Goal: Task Accomplishment & Management: Use online tool/utility

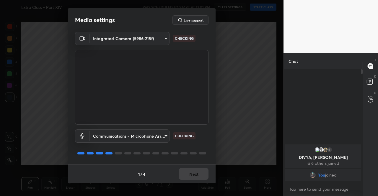
click at [192, 177] on div "1 / 4 Next" at bounding box center [142, 174] width 148 height 19
drag, startPoint x: 192, startPoint y: 176, endPoint x: 196, endPoint y: 173, distance: 5.0
click at [192, 176] on div "1 / 4 Next" at bounding box center [142, 174] width 148 height 19
click at [204, 175] on button "Next" at bounding box center [194, 174] width 30 height 12
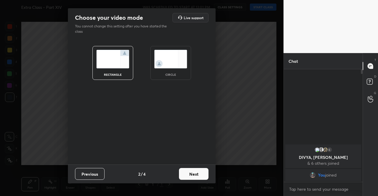
click at [204, 175] on button "Next" at bounding box center [194, 174] width 30 height 12
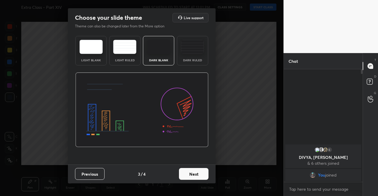
click at [190, 172] on button "Next" at bounding box center [194, 174] width 30 height 12
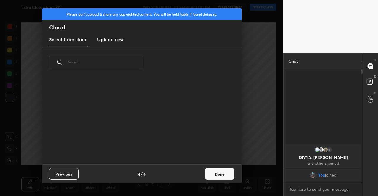
click at [224, 173] on button "Done" at bounding box center [220, 174] width 30 height 12
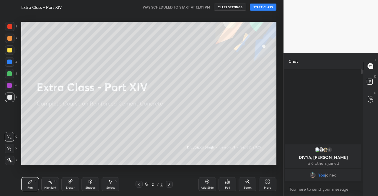
click at [271, 186] on div "More" at bounding box center [268, 184] width 18 height 14
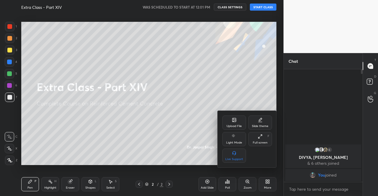
click at [231, 126] on div "Upload File" at bounding box center [233, 126] width 15 height 3
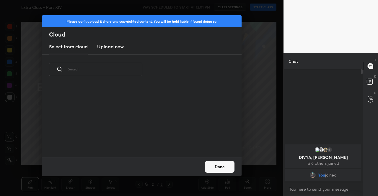
scroll to position [73, 189]
click at [104, 48] on h3 "Upload new" at bounding box center [110, 46] width 27 height 7
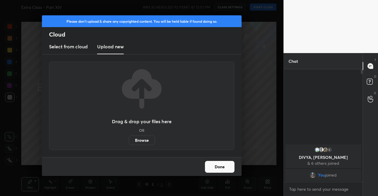
click at [137, 140] on label "Browse" at bounding box center [142, 140] width 26 height 9
click at [129, 140] on input "Browse" at bounding box center [129, 140] width 0 height 9
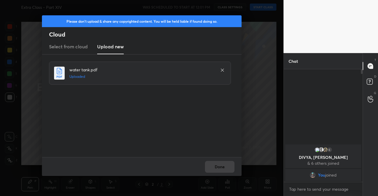
click at [222, 166] on button "Done" at bounding box center [220, 167] width 30 height 12
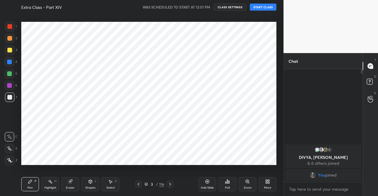
click at [148, 183] on icon at bounding box center [146, 185] width 4 height 4
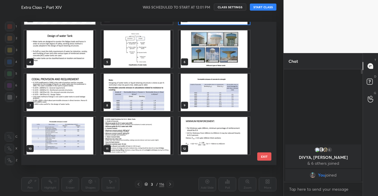
scroll to position [0, 0]
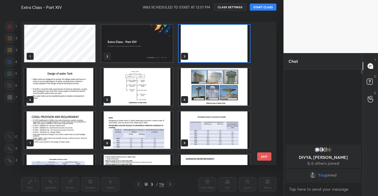
click at [122, 50] on img "grid" at bounding box center [136, 43] width 71 height 37
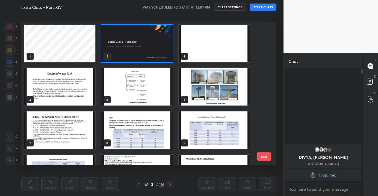
drag, startPoint x: 122, startPoint y: 50, endPoint x: 257, endPoint y: 10, distance: 140.3
click at [122, 50] on img "grid" at bounding box center [136, 43] width 71 height 37
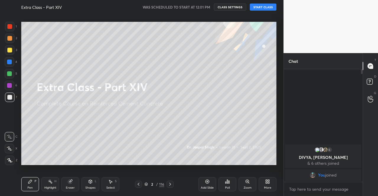
click at [261, 7] on button "START CLASS" at bounding box center [263, 7] width 27 height 7
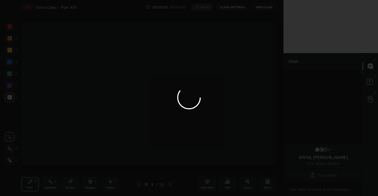
click at [202, 10] on div at bounding box center [189, 98] width 378 height 196
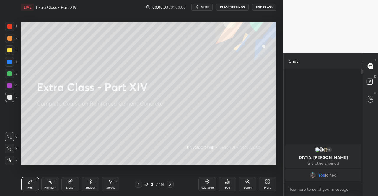
click at [205, 8] on span "mute" at bounding box center [205, 7] width 8 height 4
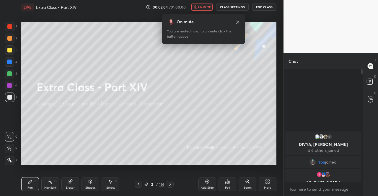
click at [238, 22] on icon at bounding box center [237, 22] width 5 height 5
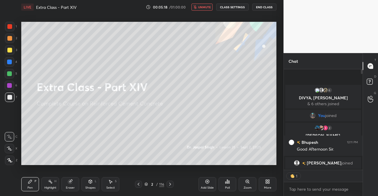
scroll to position [111, 77]
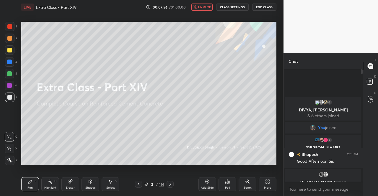
click at [197, 8] on icon "button" at bounding box center [194, 7] width 3 height 4
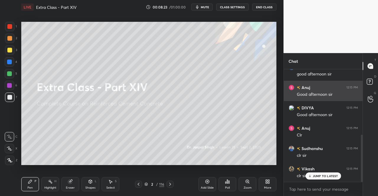
scroll to position [156, 0]
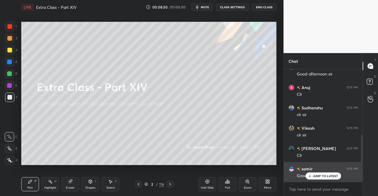
click at [318, 175] on p "JUMP TO LATEST" at bounding box center [325, 176] width 25 height 4
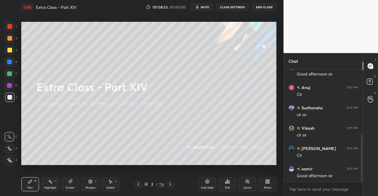
click at [147, 183] on icon at bounding box center [146, 183] width 3 height 1
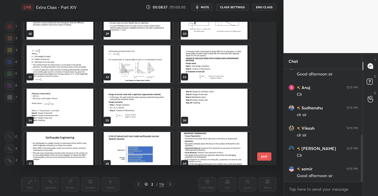
scroll to position [472, 0]
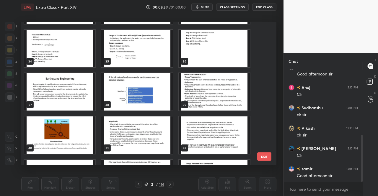
click at [68, 92] on img "grid" at bounding box center [59, 91] width 71 height 37
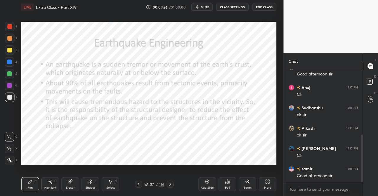
click at [30, 194] on div "Pen P Highlight H Eraser Shapes L Select S 37 / 116 Add Slide Poll Zoom More" at bounding box center [148, 185] width 255 height 24
click at [30, 189] on div "Pen" at bounding box center [29, 188] width 5 height 3
click at [87, 184] on div "Shapes L" at bounding box center [90, 184] width 18 height 14
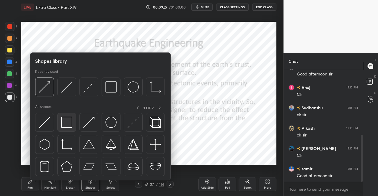
click at [69, 124] on img at bounding box center [66, 122] width 11 height 11
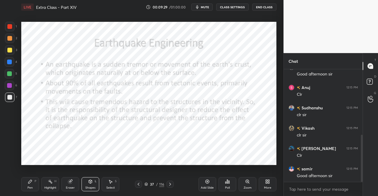
click at [9, 27] on div at bounding box center [9, 26] width 5 height 5
click at [33, 183] on div "Pen P" at bounding box center [30, 184] width 18 height 14
click at [10, 161] on icon at bounding box center [9, 161] width 5 height 4
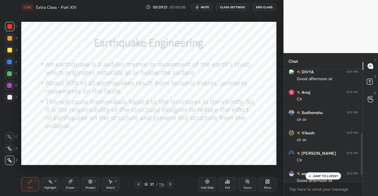
click at [315, 176] on p "JUMP TO LATEST" at bounding box center [325, 176] width 25 height 4
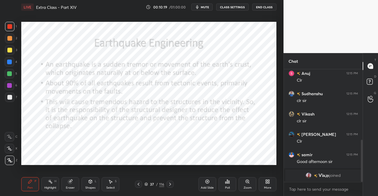
click at [171, 184] on icon at bounding box center [170, 184] width 5 height 5
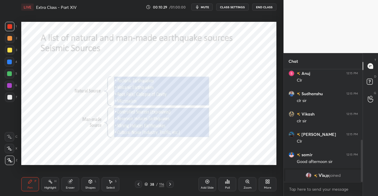
click at [30, 193] on div "Pen P Highlight H Eraser Shapes L Select S 38 / 116 Add Slide Poll Zoom More" at bounding box center [148, 185] width 255 height 24
click at [27, 188] on div "Pen P" at bounding box center [30, 184] width 18 height 14
click at [30, 190] on div "Pen P" at bounding box center [30, 184] width 18 height 14
click at [34, 187] on div "Pen P" at bounding box center [30, 184] width 18 height 14
click at [172, 183] on icon at bounding box center [170, 184] width 5 height 5
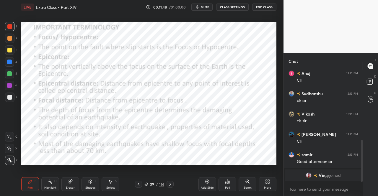
click at [172, 183] on icon at bounding box center [170, 184] width 5 height 5
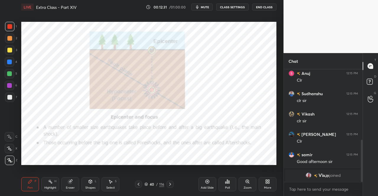
scroll to position [210, 0]
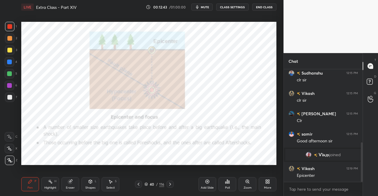
click at [139, 184] on icon at bounding box center [138, 184] width 5 height 5
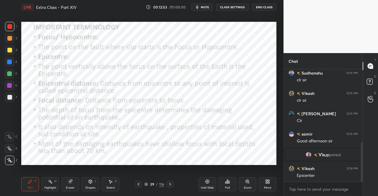
click at [170, 185] on icon at bounding box center [170, 184] width 5 height 5
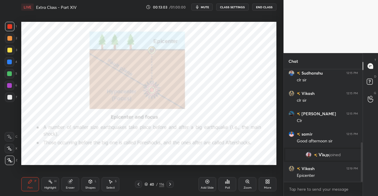
click at [137, 186] on icon at bounding box center [138, 184] width 5 height 5
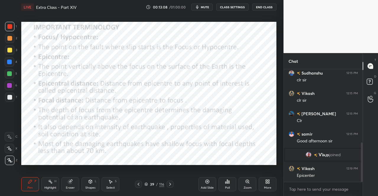
click at [169, 184] on icon at bounding box center [170, 184] width 2 height 3
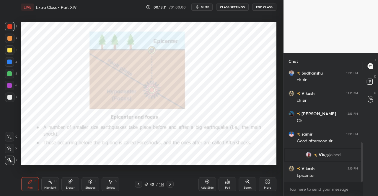
scroll to position [230, 0]
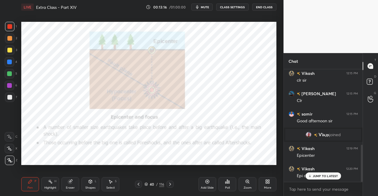
click at [138, 183] on icon at bounding box center [138, 184] width 5 height 5
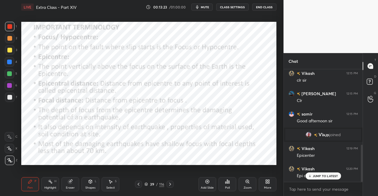
click at [170, 183] on icon at bounding box center [170, 184] width 5 height 5
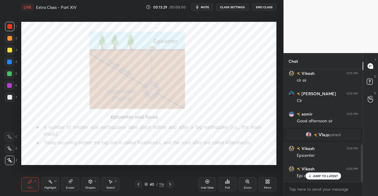
click at [140, 183] on icon at bounding box center [138, 184] width 5 height 5
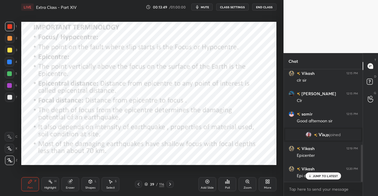
click at [169, 185] on icon at bounding box center [170, 184] width 5 height 5
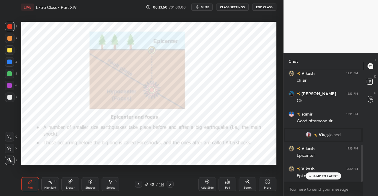
click at [138, 182] on icon at bounding box center [138, 184] width 5 height 5
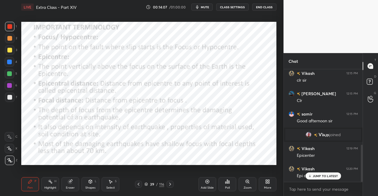
click at [171, 184] on icon at bounding box center [170, 184] width 5 height 5
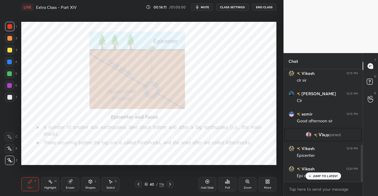
scroll to position [251, 0]
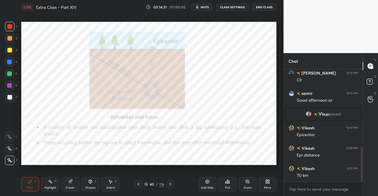
click at [171, 181] on div "Pen P Highlight H Eraser Shapes L Select S 40 / 116 Add Slide Poll Zoom More" at bounding box center [148, 185] width 255 height 24
click at [138, 186] on icon at bounding box center [138, 184] width 5 height 5
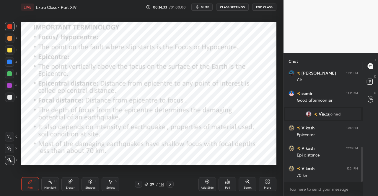
click at [169, 184] on icon at bounding box center [170, 184] width 2 height 3
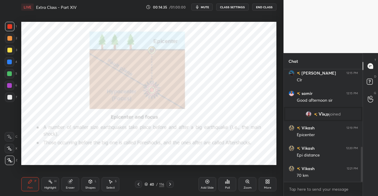
click at [18, 187] on div "1 2 3 4 5 6 7 C X Z C X Z E E Erase all H H LIVE Extra Class - Part XIV 00:14:3…" at bounding box center [139, 98] width 279 height 196
click at [22, 184] on div "Pen P" at bounding box center [30, 184] width 18 height 14
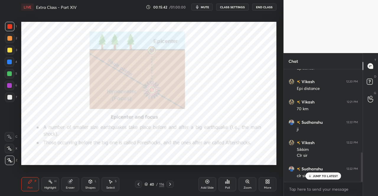
scroll to position [338, 0]
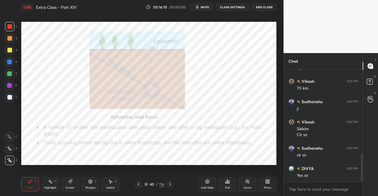
click at [171, 183] on icon at bounding box center [170, 184] width 5 height 5
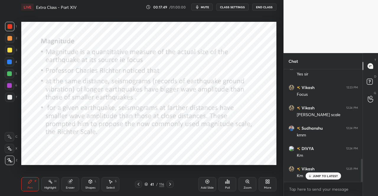
scroll to position [460, 0]
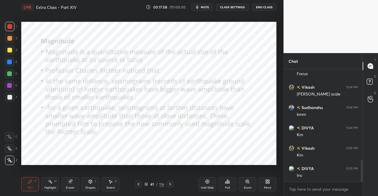
click at [168, 182] on div at bounding box center [169, 184] width 7 height 7
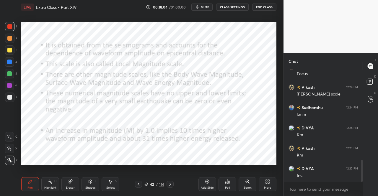
click at [26, 185] on div "Pen P" at bounding box center [30, 184] width 18 height 14
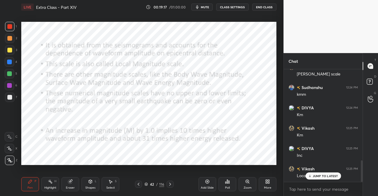
scroll to position [495, 0]
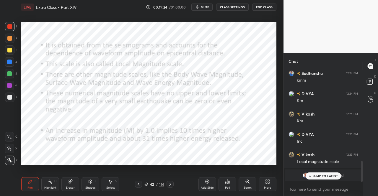
click at [205, 6] on span "mute" at bounding box center [205, 7] width 8 height 4
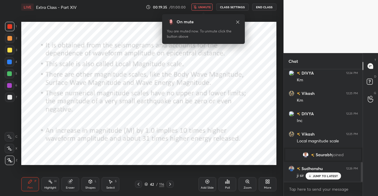
scroll to position [535, 0]
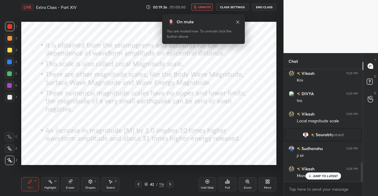
click at [239, 22] on icon at bounding box center [237, 22] width 5 height 5
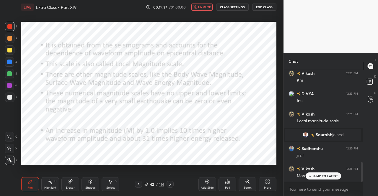
click at [315, 176] on p "JUMP TO LATEST" at bounding box center [325, 176] width 25 height 4
click at [34, 183] on div "Pen P" at bounding box center [30, 184] width 18 height 14
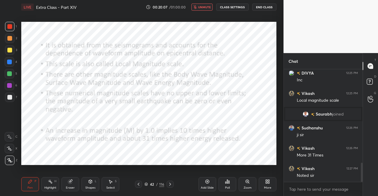
click at [205, 6] on span "unmute" at bounding box center [204, 7] width 13 height 4
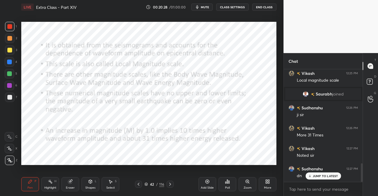
click at [173, 184] on div at bounding box center [169, 184] width 7 height 7
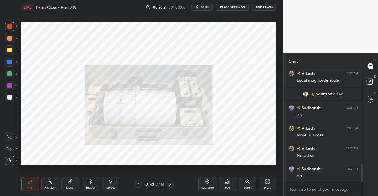
scroll to position [597, 0]
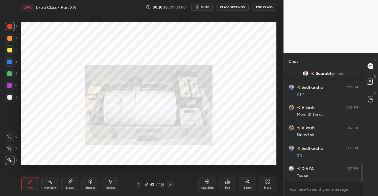
click at [136, 183] on icon at bounding box center [138, 184] width 5 height 5
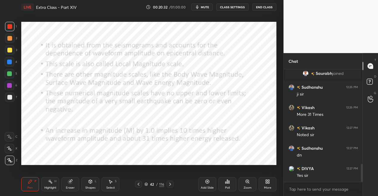
click at [169, 185] on icon at bounding box center [170, 184] width 5 height 5
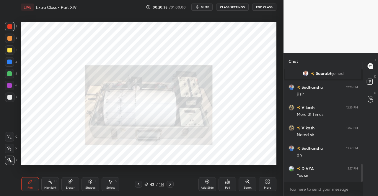
click at [168, 182] on div at bounding box center [169, 184] width 7 height 7
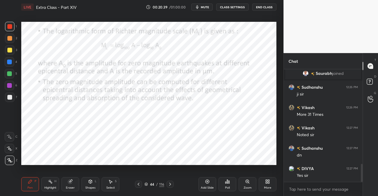
click at [27, 187] on div "Pen P" at bounding box center [30, 184] width 18 height 14
click at [29, 183] on icon at bounding box center [30, 182] width 4 height 4
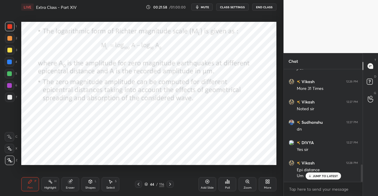
scroll to position [643, 0]
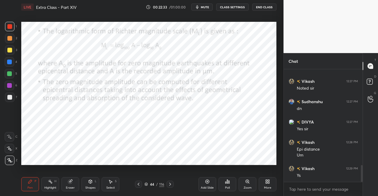
click at [170, 180] on div "Pen P Highlight H Eraser Shapes L Select S 44 / 116 Add Slide Poll Zoom More" at bounding box center [148, 185] width 255 height 24
click at [171, 184] on icon at bounding box center [170, 184] width 5 height 5
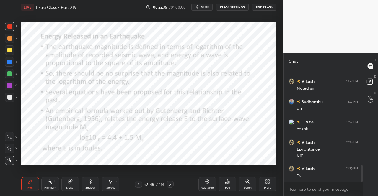
click at [34, 182] on div "Pen P" at bounding box center [30, 184] width 18 height 14
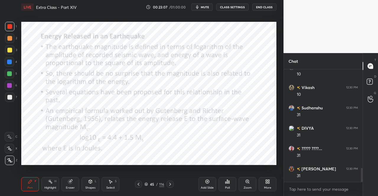
scroll to position [812, 0]
click at [31, 182] on icon at bounding box center [30, 182] width 4 height 4
click at [32, 180] on icon at bounding box center [30, 181] width 5 height 5
click at [137, 184] on icon at bounding box center [138, 184] width 5 height 5
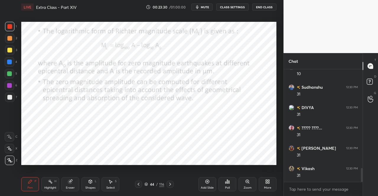
click at [170, 186] on icon at bounding box center [170, 184] width 5 height 5
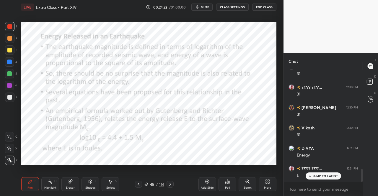
scroll to position [873, 0]
click at [172, 183] on div at bounding box center [169, 184] width 7 height 7
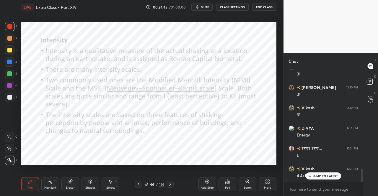
click at [22, 187] on div "Pen P" at bounding box center [30, 184] width 18 height 14
click at [30, 186] on div "Pen P" at bounding box center [30, 184] width 18 height 14
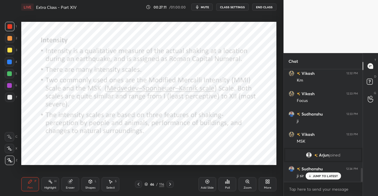
scroll to position [825, 0]
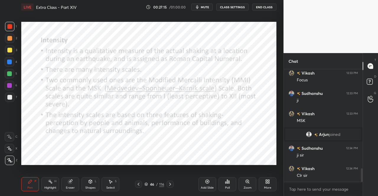
click at [32, 183] on icon at bounding box center [30, 181] width 5 height 5
click at [32, 181] on icon at bounding box center [30, 181] width 5 height 5
click at [171, 181] on div at bounding box center [169, 184] width 7 height 7
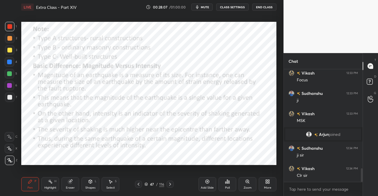
click at [138, 186] on icon at bounding box center [138, 184] width 5 height 5
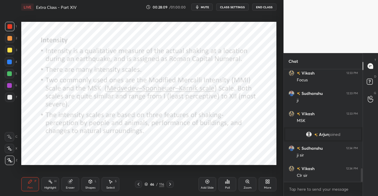
click at [171, 182] on div at bounding box center [169, 184] width 7 height 7
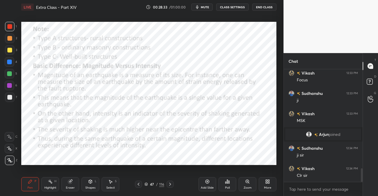
click at [202, 6] on span "mute" at bounding box center [205, 7] width 8 height 4
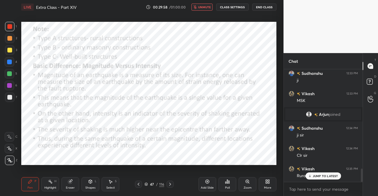
scroll to position [859, 0]
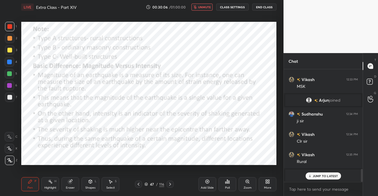
click at [203, 8] on span "unmute" at bounding box center [204, 7] width 13 height 4
click at [320, 180] on div "JUMP TO LATEST" at bounding box center [322, 176] width 35 height 7
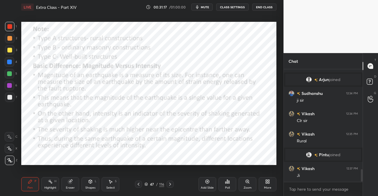
scroll to position [911, 0]
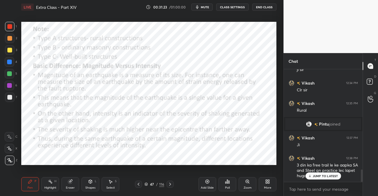
click at [319, 175] on p "JUMP TO LATEST" at bounding box center [325, 176] width 25 height 4
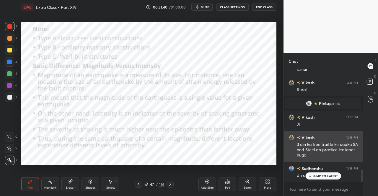
scroll to position [951, 0]
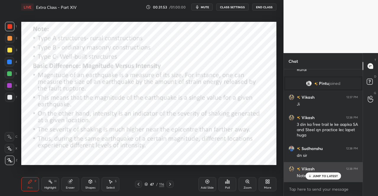
click at [315, 176] on p "JUMP TO LATEST" at bounding box center [325, 176] width 25 height 4
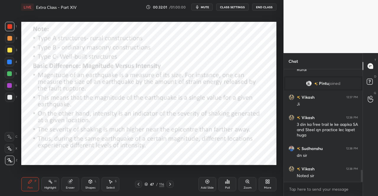
click at [171, 183] on icon at bounding box center [170, 184] width 5 height 5
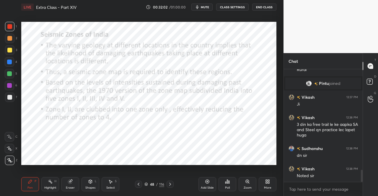
click at [24, 184] on div "Pen P" at bounding box center [30, 184] width 18 height 14
click at [32, 187] on div "Pen P" at bounding box center [30, 184] width 18 height 14
click at [35, 182] on div "P" at bounding box center [36, 181] width 2 height 3
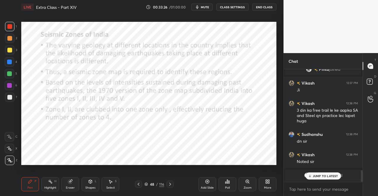
click at [172, 181] on div at bounding box center [169, 184] width 7 height 7
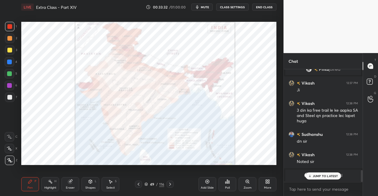
click at [245, 180] on icon at bounding box center [247, 181] width 5 height 5
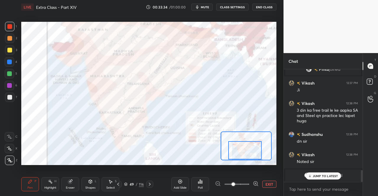
click at [23, 186] on div "Pen P" at bounding box center [30, 184] width 18 height 14
click at [26, 181] on div "Pen P" at bounding box center [30, 184] width 18 height 14
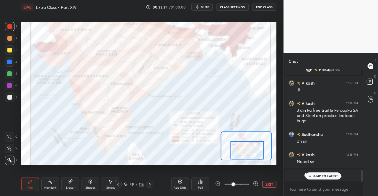
click at [245, 151] on div at bounding box center [246, 150] width 33 height 18
click at [18, 187] on div "1 2 3 4 5 6 7 C X Z C X Z E E Erase all H H LIVE Extra Class - Part XIV 00:33:4…" at bounding box center [139, 98] width 279 height 196
click at [24, 184] on div "Pen P" at bounding box center [30, 184] width 18 height 14
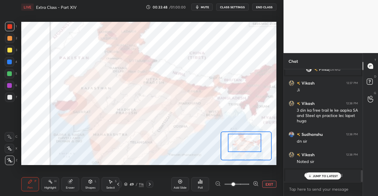
click at [24, 185] on div "Pen P" at bounding box center [30, 184] width 18 height 14
click at [26, 183] on div "Pen P" at bounding box center [30, 184] width 18 height 14
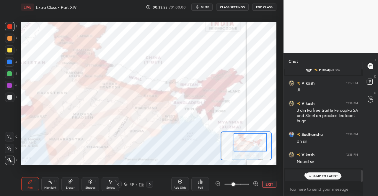
click at [253, 146] on div at bounding box center [249, 142] width 33 height 18
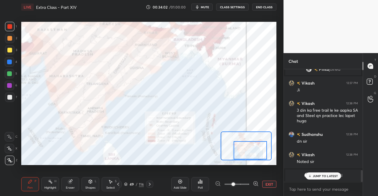
click at [24, 188] on div "Pen P" at bounding box center [30, 184] width 18 height 14
click at [38, 185] on div "Pen P" at bounding box center [30, 184] width 18 height 14
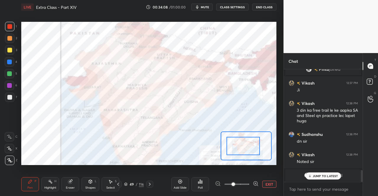
click at [218, 183] on div at bounding box center [237, 184] width 44 height 7
click at [218, 184] on div at bounding box center [237, 184] width 44 height 7
click at [216, 181] on div at bounding box center [237, 184] width 44 height 7
click at [269, 183] on button "EXIT" at bounding box center [269, 184] width 14 height 7
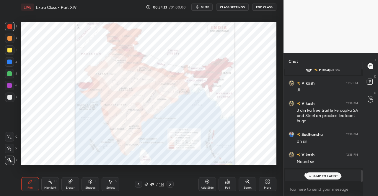
click at [9, 82] on div at bounding box center [9, 85] width 9 height 9
click at [9, 84] on div at bounding box center [9, 85] width 5 height 5
click at [204, 11] on div "LIVE Extra Class - Part XIV 00:35:48 / 01:00:00 mute CLASS SETTINGS End Class" at bounding box center [148, 7] width 255 height 14
click at [204, 4] on button "mute" at bounding box center [201, 7] width 21 height 7
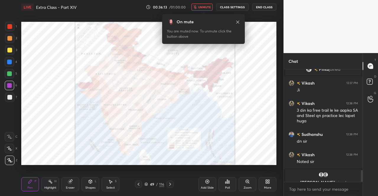
click at [202, 6] on span "unmute" at bounding box center [204, 7] width 13 height 4
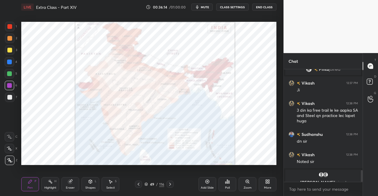
click at [268, 182] on icon at bounding box center [267, 181] width 5 height 5
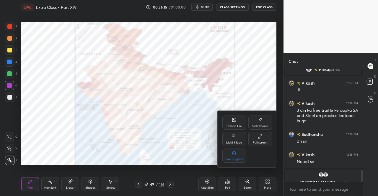
click at [190, 120] on div at bounding box center [189, 98] width 378 height 196
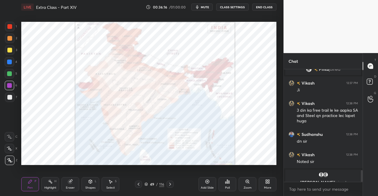
click at [171, 183] on icon at bounding box center [170, 184] width 5 height 5
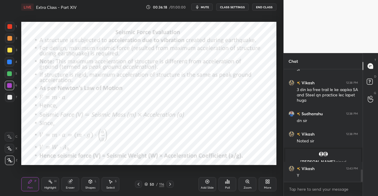
scroll to position [918, 0]
click at [27, 187] on div "Pen P" at bounding box center [30, 184] width 18 height 14
click at [25, 188] on div "Pen P" at bounding box center [30, 184] width 18 height 14
click at [29, 184] on icon at bounding box center [30, 181] width 5 height 5
click at [8, 29] on div at bounding box center [9, 26] width 9 height 9
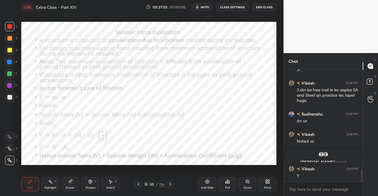
click at [9, 33] on div "1" at bounding box center [11, 28] width 12 height 12
click at [171, 184] on icon at bounding box center [170, 184] width 5 height 5
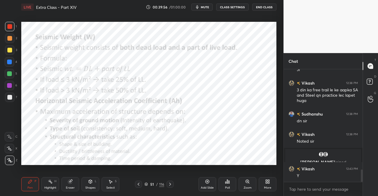
click at [14, 189] on div "1 2 3 4 5 6 7 C X Z C X Z E E Erase all H H LIVE Extra Class - Part XIV 00:39:5…" at bounding box center [139, 98] width 279 height 196
click at [24, 166] on div "Setting up your live class Poll for secs No correct answer Start poll" at bounding box center [149, 93] width 260 height 158
click at [137, 182] on div at bounding box center [138, 184] width 7 height 7
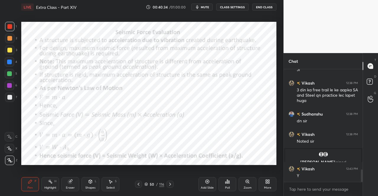
click at [169, 183] on icon at bounding box center [170, 184] width 5 height 5
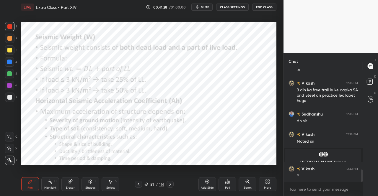
click at [173, 184] on div at bounding box center [169, 184] width 7 height 7
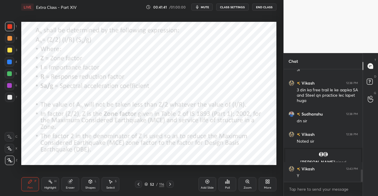
click at [45, 180] on div "Highlight H" at bounding box center [50, 184] width 18 height 14
click at [27, 181] on div "Pen P" at bounding box center [30, 184] width 18 height 14
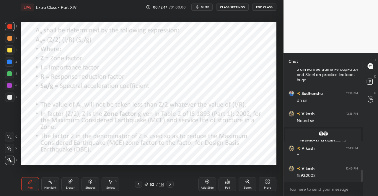
click at [140, 181] on div "Pen P Highlight H Eraser Shapes L Select S 52 / 116 Add Slide Poll Zoom More" at bounding box center [148, 185] width 255 height 24
click at [137, 184] on icon at bounding box center [138, 184] width 5 height 5
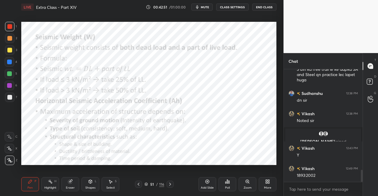
click at [169, 182] on icon at bounding box center [170, 184] width 5 height 5
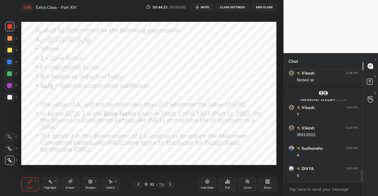
scroll to position [1000, 0]
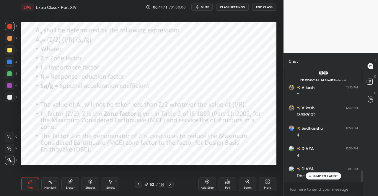
click at [171, 183] on icon at bounding box center [170, 184] width 5 height 5
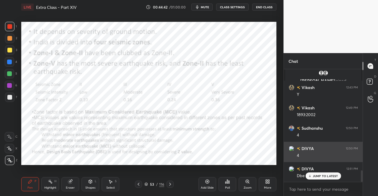
click at [317, 176] on p "JUMP TO LATEST" at bounding box center [325, 176] width 25 height 4
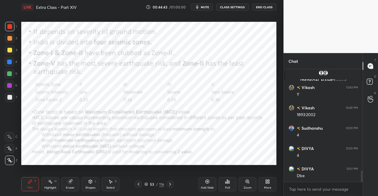
click at [25, 182] on div "Pen P" at bounding box center [30, 184] width 18 height 14
click at [27, 176] on div "Pen P Highlight H Eraser Shapes L Select S 53 / 116 Add Slide Poll Zoom More" at bounding box center [148, 185] width 255 height 24
click at [172, 181] on div "Pen P Highlight H Eraser Shapes L Select S 53 / 116 Add Slide Poll Zoom More" at bounding box center [148, 185] width 255 height 24
click at [172, 182] on icon at bounding box center [170, 184] width 5 height 5
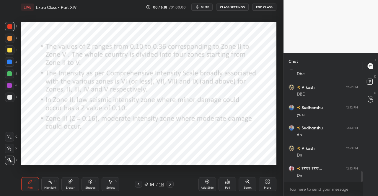
click at [26, 181] on div "Pen P" at bounding box center [30, 184] width 18 height 14
click at [30, 182] on icon at bounding box center [30, 182] width 4 height 4
click at [137, 184] on icon at bounding box center [138, 184] width 5 height 5
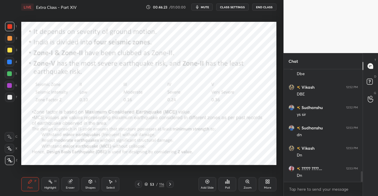
click at [170, 184] on icon at bounding box center [170, 184] width 5 height 5
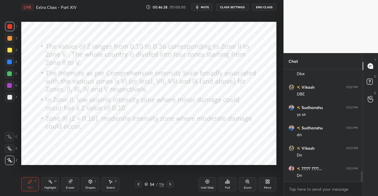
click at [168, 184] on icon at bounding box center [170, 184] width 5 height 5
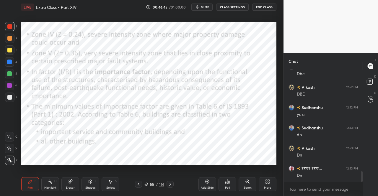
click at [138, 183] on icon at bounding box center [138, 184] width 5 height 5
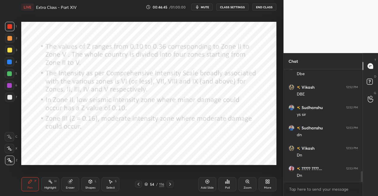
click at [138, 184] on icon at bounding box center [138, 184] width 5 height 5
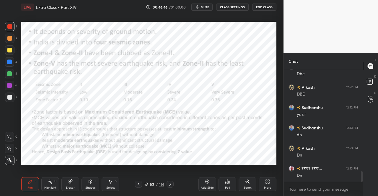
click at [136, 180] on div "Pen P Highlight H Eraser Shapes L Select S 53 / 116 Add Slide Poll Zoom More" at bounding box center [148, 185] width 255 height 24
click at [136, 184] on icon at bounding box center [138, 184] width 5 height 5
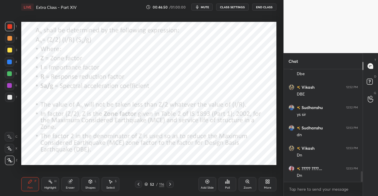
click at [171, 184] on icon at bounding box center [170, 184] width 5 height 5
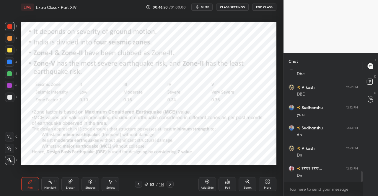
click at [171, 182] on icon at bounding box center [170, 184] width 5 height 5
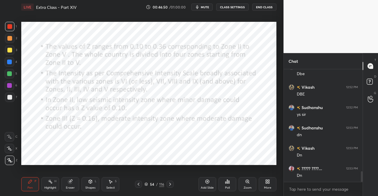
click at [172, 183] on div at bounding box center [169, 184] width 7 height 7
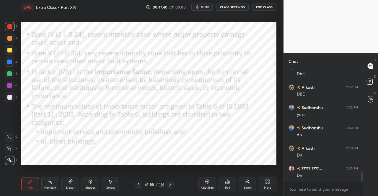
click at [168, 184] on icon at bounding box center [170, 184] width 5 height 5
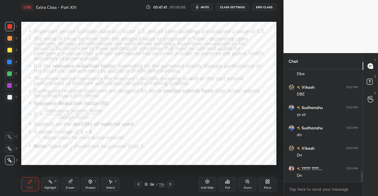
click at [31, 180] on icon at bounding box center [30, 182] width 4 height 4
click at [37, 179] on div "Pen P" at bounding box center [30, 184] width 18 height 14
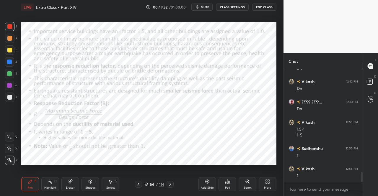
scroll to position [1189, 0]
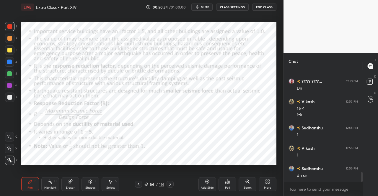
click at [168, 183] on icon at bounding box center [170, 184] width 5 height 5
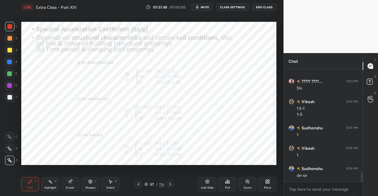
click at [169, 181] on div at bounding box center [169, 184] width 7 height 7
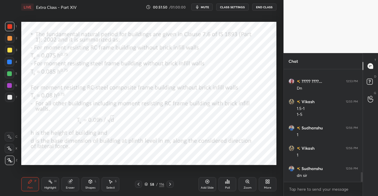
click at [19, 184] on div "1 2 3 4 5 6 7 C X Z C X Z E E Erase all H H LIVE Extra Class - Part XIV 00:51:5…" at bounding box center [139, 98] width 279 height 196
click at [24, 178] on div "Pen P" at bounding box center [30, 184] width 18 height 14
click at [70, 187] on div "Eraser" at bounding box center [70, 188] width 9 height 3
click at [68, 176] on div "Pen P Highlight H Eraser Shapes L Select S 58 / 116 Add Slide Poll Zoom More" at bounding box center [148, 185] width 255 height 24
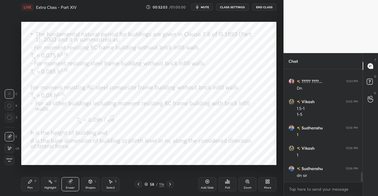
click at [24, 184] on div "Pen P" at bounding box center [30, 184] width 18 height 14
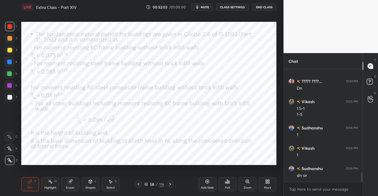
click at [32, 182] on icon at bounding box center [30, 181] width 5 height 5
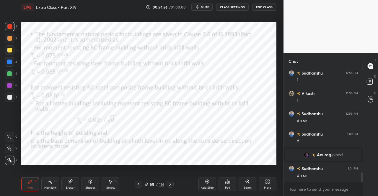
scroll to position [1264, 0]
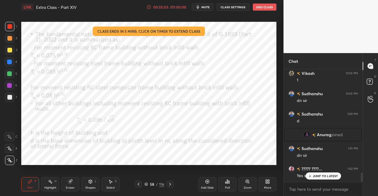
click at [169, 183] on icon at bounding box center [170, 184] width 5 height 5
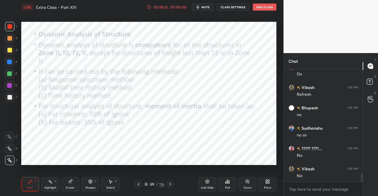
scroll to position [1462, 0]
click at [170, 181] on div at bounding box center [169, 184] width 7 height 7
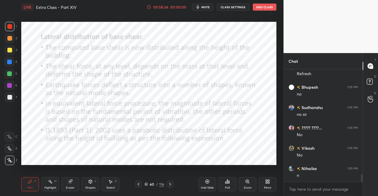
scroll to position [1482, 0]
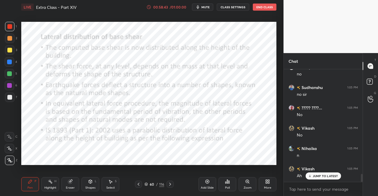
click at [25, 184] on div "Pen P" at bounding box center [30, 184] width 18 height 14
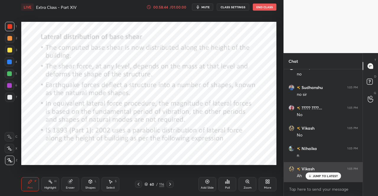
click at [322, 176] on p "JUMP TO LATEST" at bounding box center [325, 176] width 25 height 4
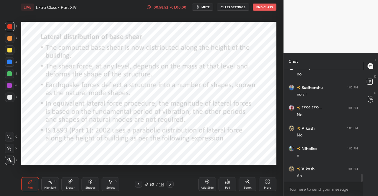
click at [169, 183] on icon at bounding box center [170, 184] width 5 height 5
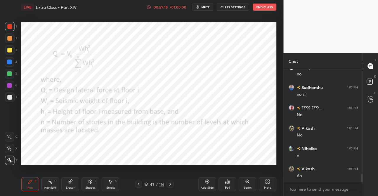
click at [91, 177] on div "Pen P Highlight H Eraser Shapes L Select S 61 / 116 Add Slide Poll Zoom More" at bounding box center [148, 185] width 255 height 24
click at [89, 179] on div "Shapes L" at bounding box center [90, 184] width 18 height 14
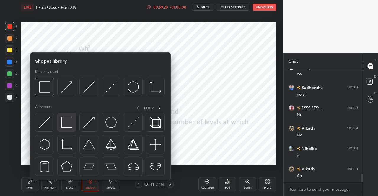
click at [68, 122] on img at bounding box center [66, 122] width 11 height 11
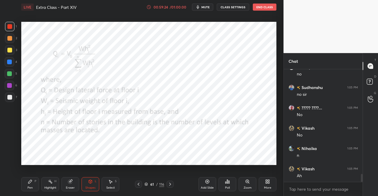
click at [71, 184] on icon at bounding box center [70, 182] width 4 height 4
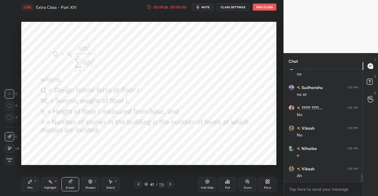
click at [87, 182] on div "Shapes L" at bounding box center [90, 184] width 18 height 14
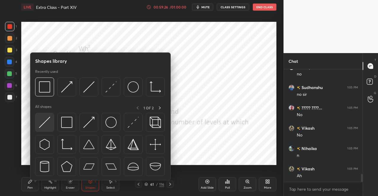
click at [41, 122] on img at bounding box center [44, 122] width 11 height 11
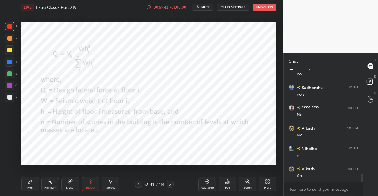
click at [86, 183] on div "Shapes L" at bounding box center [90, 184] width 18 height 14
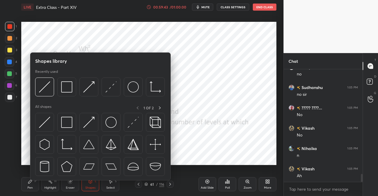
click at [45, 125] on img at bounding box center [44, 122] width 11 height 11
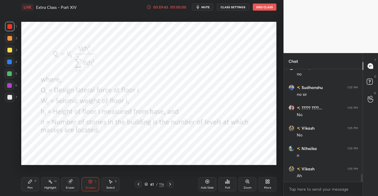
click at [8, 85] on div at bounding box center [9, 85] width 5 height 5
click at [29, 185] on div "Pen P" at bounding box center [30, 184] width 18 height 14
click at [30, 181] on icon at bounding box center [30, 182] width 4 height 4
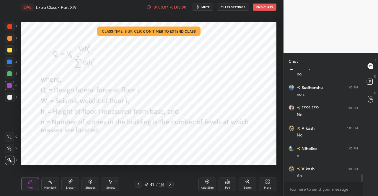
click at [94, 184] on div "Shapes L" at bounding box center [90, 184] width 18 height 14
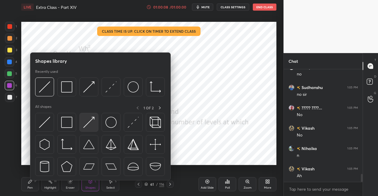
click at [83, 122] on img at bounding box center [88, 122] width 11 height 11
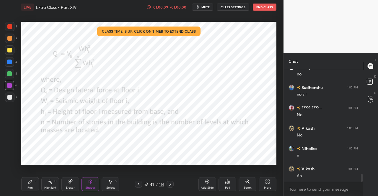
click at [8, 62] on div at bounding box center [9, 62] width 5 height 5
click at [168, 9] on div "01:00:11" at bounding box center [160, 7] width 17 height 4
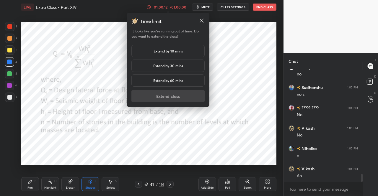
click at [174, 51] on h5 "Extend by 10 mins" at bounding box center [167, 50] width 29 height 5
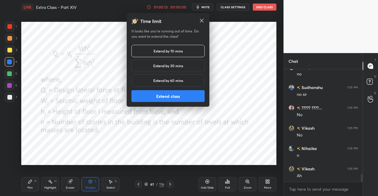
click at [168, 96] on button "Extend class" at bounding box center [167, 96] width 73 height 12
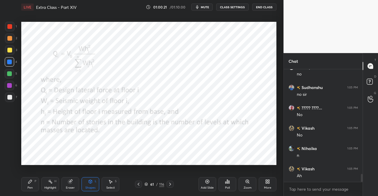
click at [28, 187] on div "Pen" at bounding box center [29, 188] width 5 height 3
click at [35, 175] on div "Pen P Highlight H Eraser Shapes L Select S 61 / 116 Add Slide Poll Zoom More" at bounding box center [148, 185] width 255 height 24
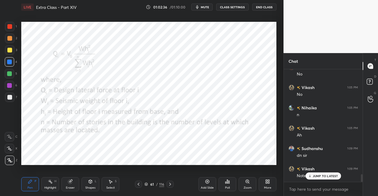
scroll to position [1523, 0]
click at [322, 178] on p "JUMP TO LATEST" at bounding box center [325, 176] width 25 height 4
click at [309, 177] on icon at bounding box center [309, 176] width 4 height 4
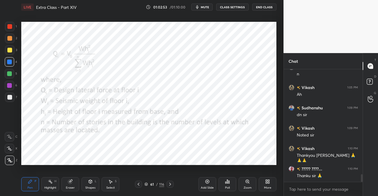
click at [170, 184] on icon at bounding box center [170, 184] width 2 height 3
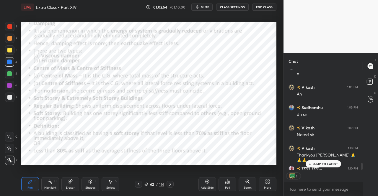
scroll to position [1596, 0]
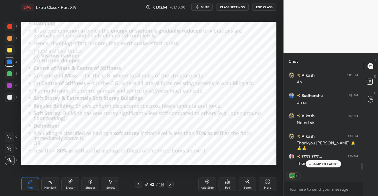
click at [170, 184] on icon at bounding box center [170, 184] width 2 height 3
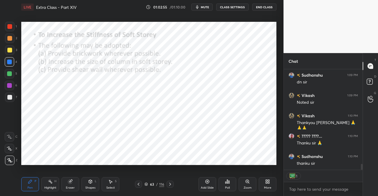
click at [170, 184] on icon at bounding box center [170, 184] width 2 height 3
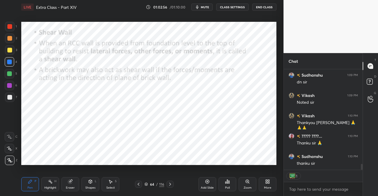
click at [170, 184] on icon at bounding box center [170, 184] width 2 height 3
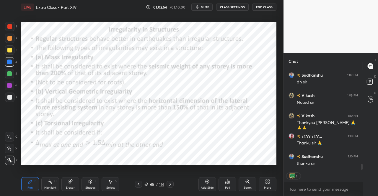
click at [170, 184] on icon at bounding box center [170, 184] width 2 height 3
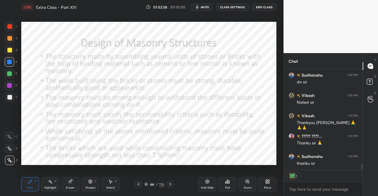
click at [138, 184] on icon at bounding box center [139, 184] width 2 height 3
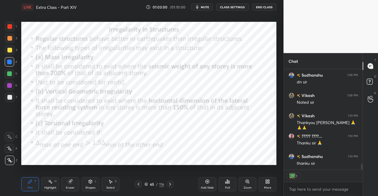
click at [168, 184] on icon at bounding box center [170, 184] width 5 height 5
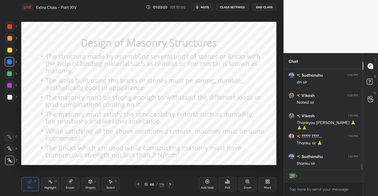
click at [258, 8] on button "End Class" at bounding box center [264, 7] width 24 height 7
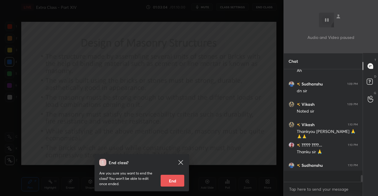
scroll to position [2, 2]
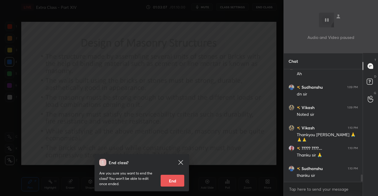
click at [181, 183] on button "End" at bounding box center [173, 181] width 24 height 12
type textarea "x"
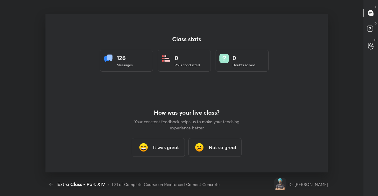
scroll to position [29352, 29137]
